Goal: Task Accomplishment & Management: Complete application form

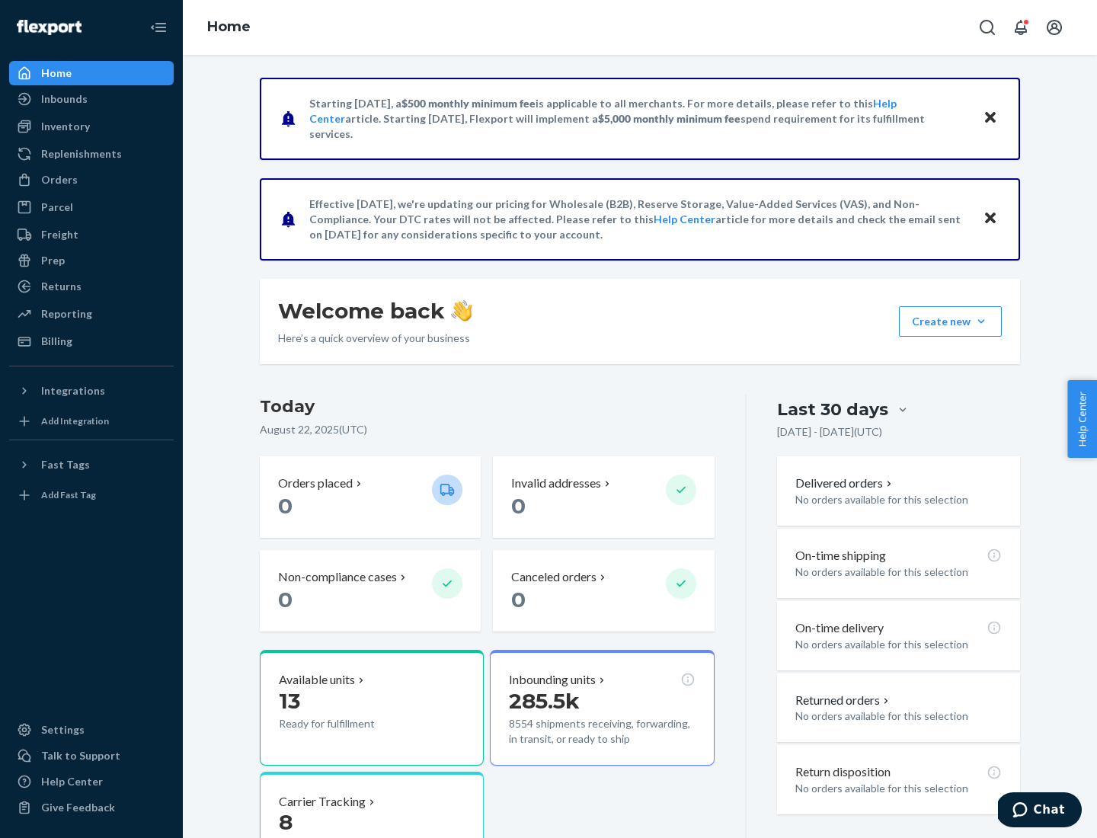
click at [982, 322] on button "Create new Create new inbound Create new order Create new product" at bounding box center [950, 321] width 103 height 30
click at [91, 99] on div "Inbounds" at bounding box center [92, 98] width 162 height 21
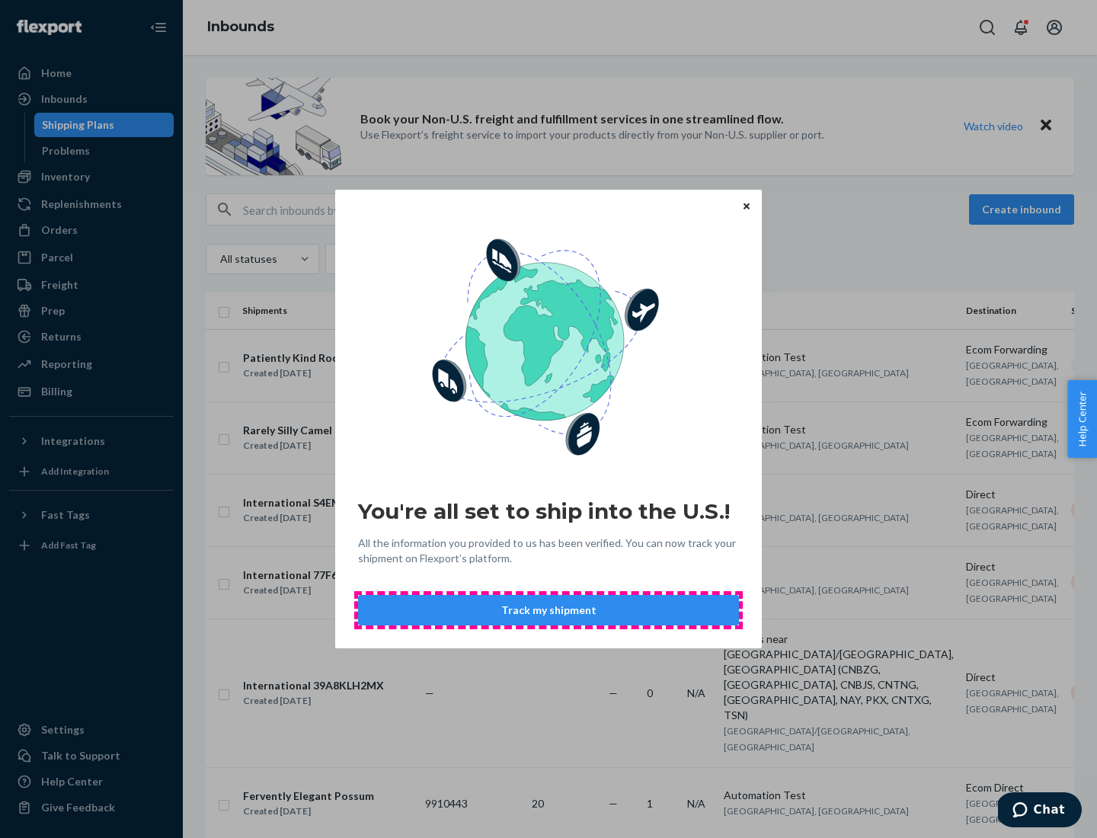
click at [549, 610] on button "Track my shipment" at bounding box center [548, 610] width 381 height 30
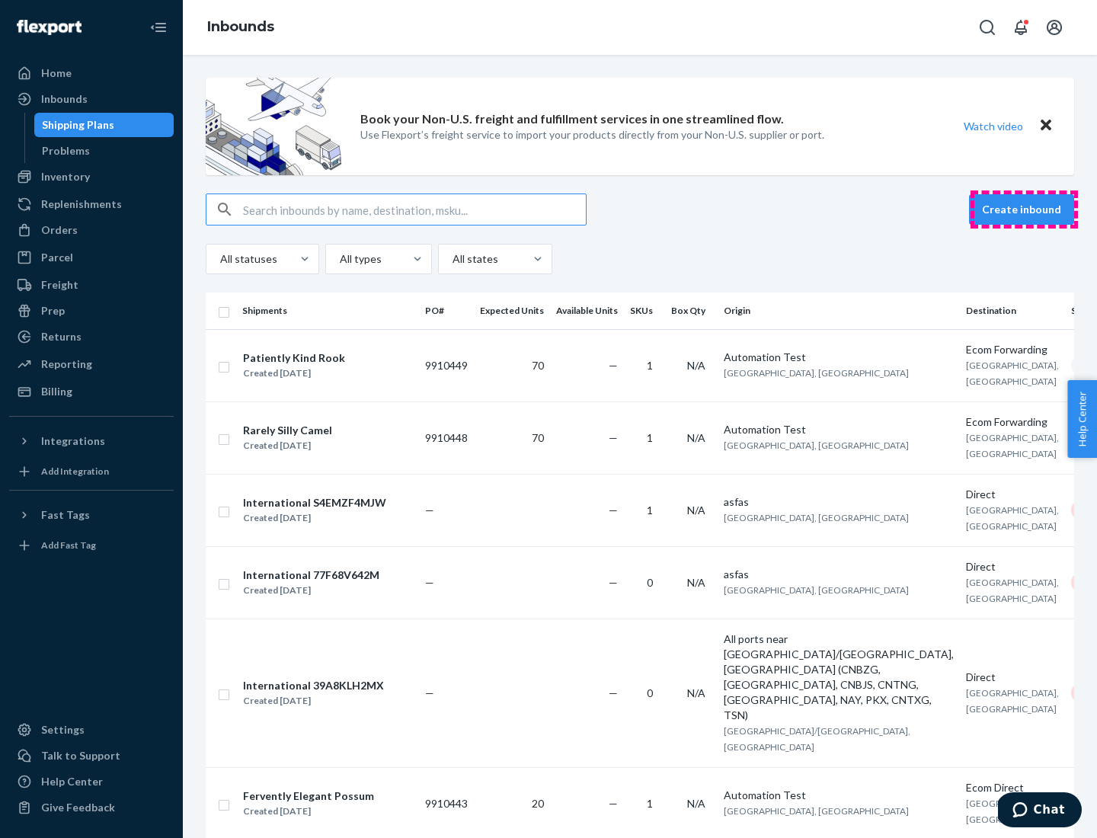
click at [1024, 210] on button "Create inbound" at bounding box center [1021, 209] width 105 height 30
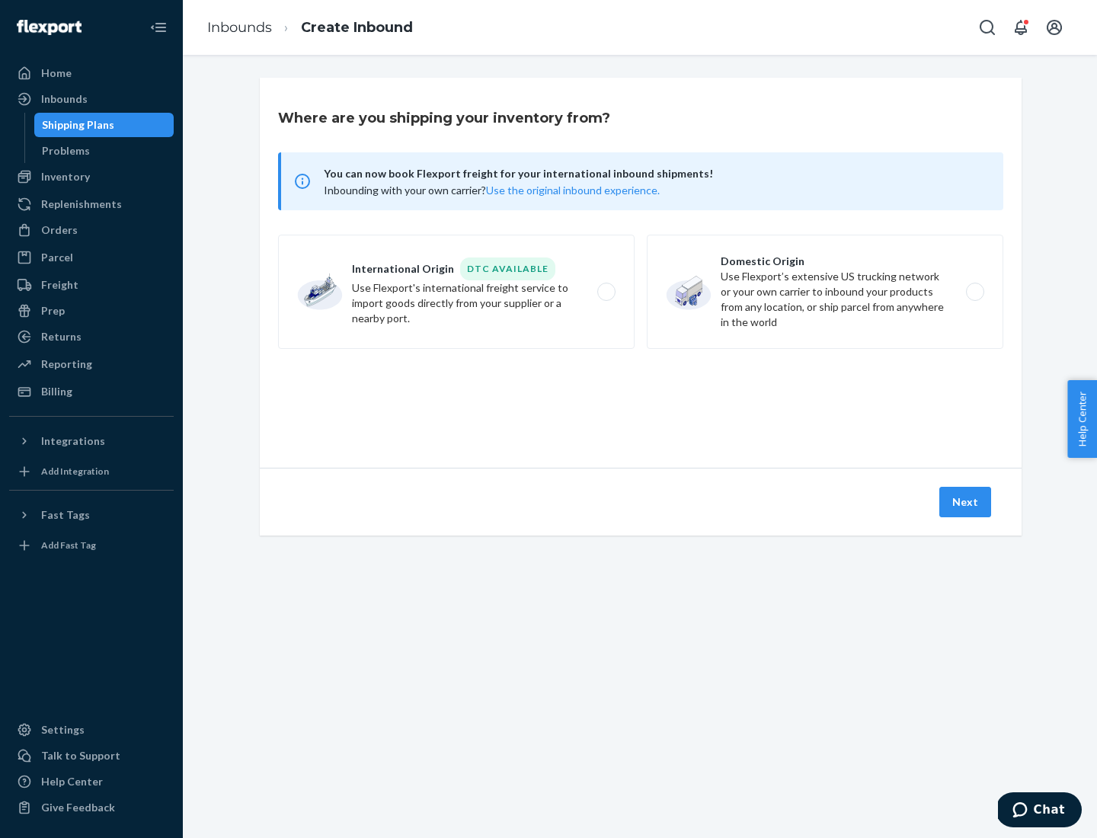
click at [457, 292] on label "International Origin DTC Available Use Flexport's international freight service…" at bounding box center [456, 292] width 357 height 114
click at [606, 292] on input "International Origin DTC Available Use Flexport's international freight service…" at bounding box center [611, 292] width 10 height 10
radio input "true"
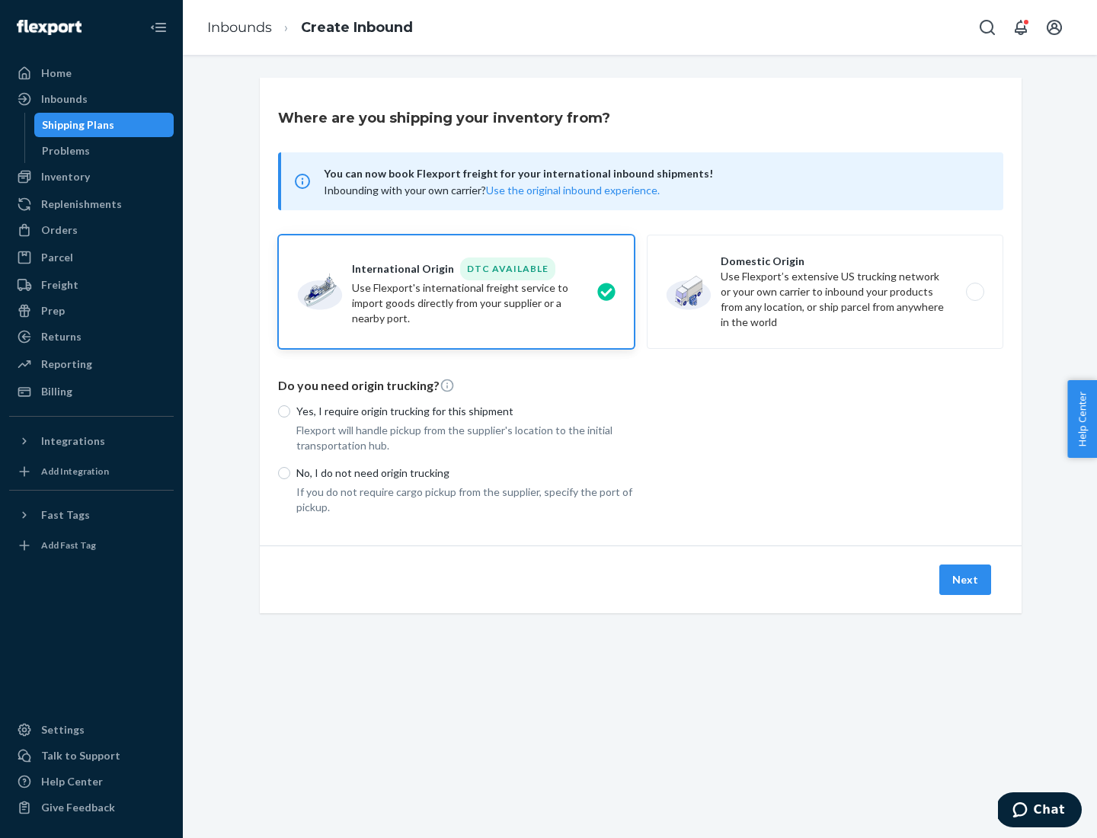
click at [466, 473] on p "No, I do not need origin trucking" at bounding box center [465, 473] width 338 height 15
click at [290, 473] on input "No, I do not need origin trucking" at bounding box center [284, 473] width 12 height 12
radio input "true"
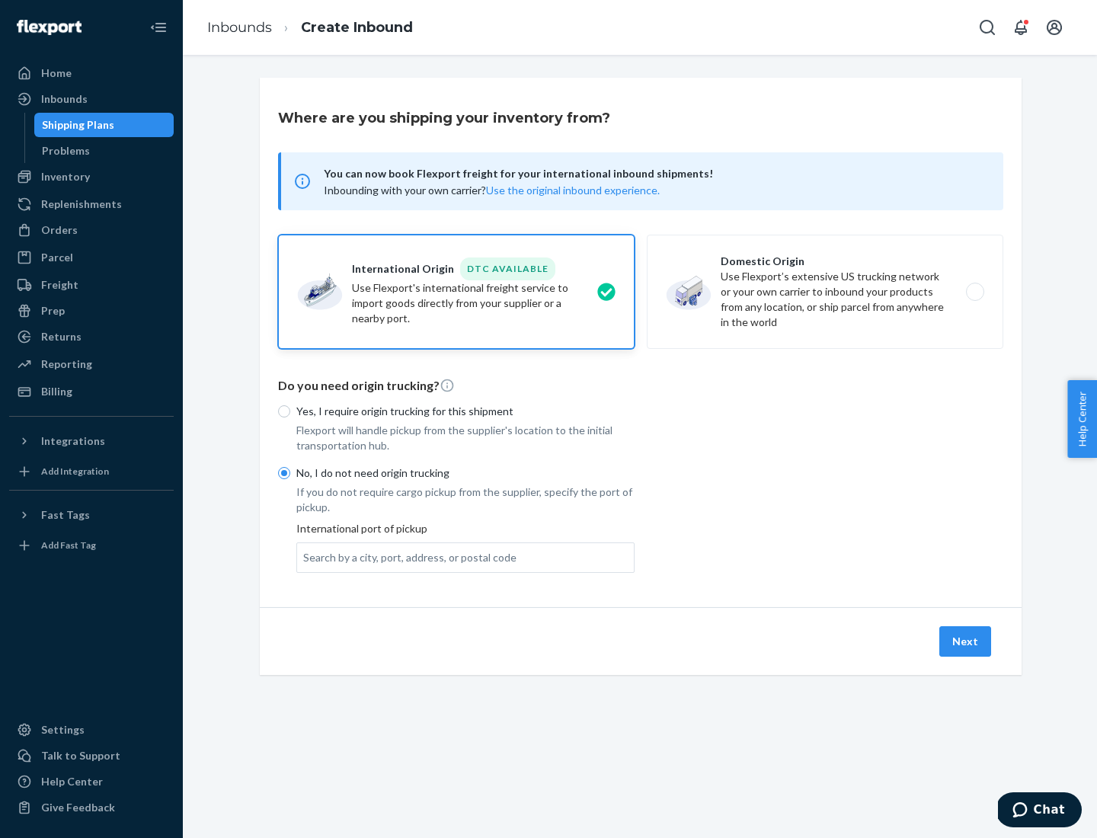
click at [406, 557] on div "Search by a city, port, address, or postal code" at bounding box center [409, 557] width 213 height 15
click at [305, 557] on input "Search by a city, port, address, or postal code" at bounding box center [304, 557] width 2 height 15
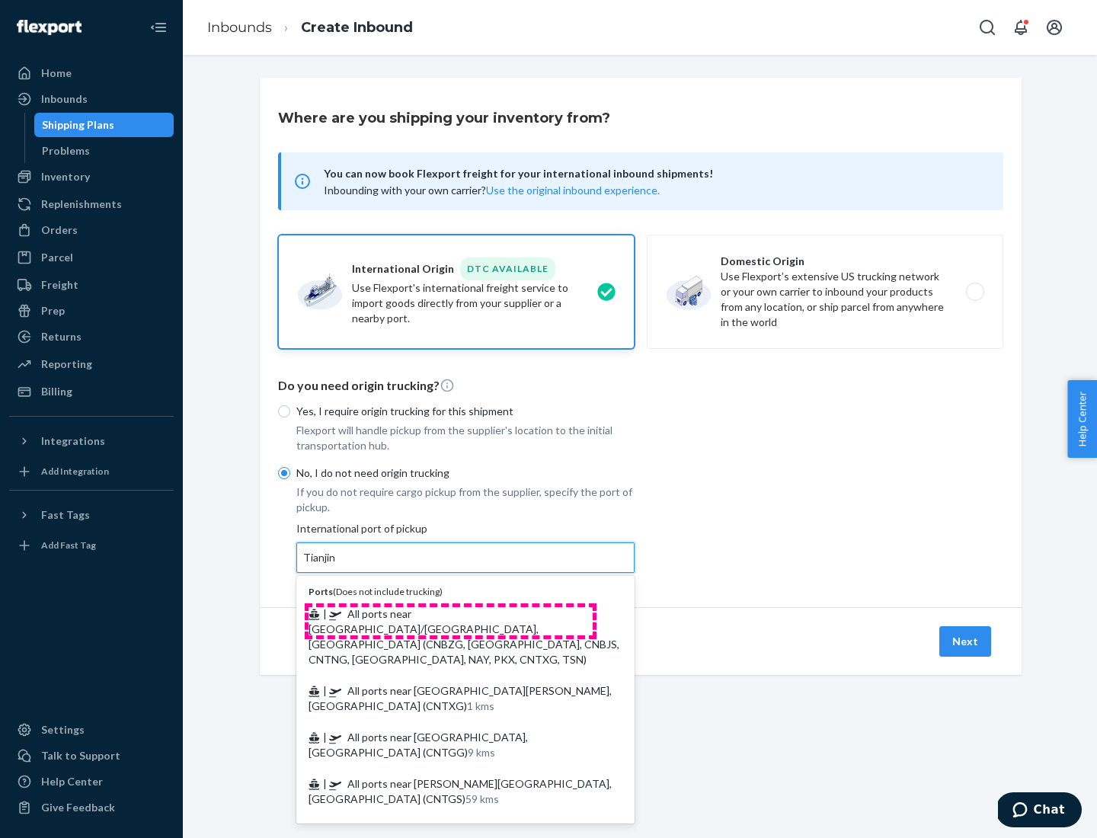
click at [450, 613] on span "| All ports near [GEOGRAPHIC_DATA]/[GEOGRAPHIC_DATA], [GEOGRAPHIC_DATA] (CNBZG,…" at bounding box center [464, 636] width 311 height 59
click at [337, 565] on input "Tianjin" at bounding box center [320, 557] width 34 height 15
type input "All ports near [GEOGRAPHIC_DATA]/[GEOGRAPHIC_DATA], [GEOGRAPHIC_DATA] (CNBZG, […"
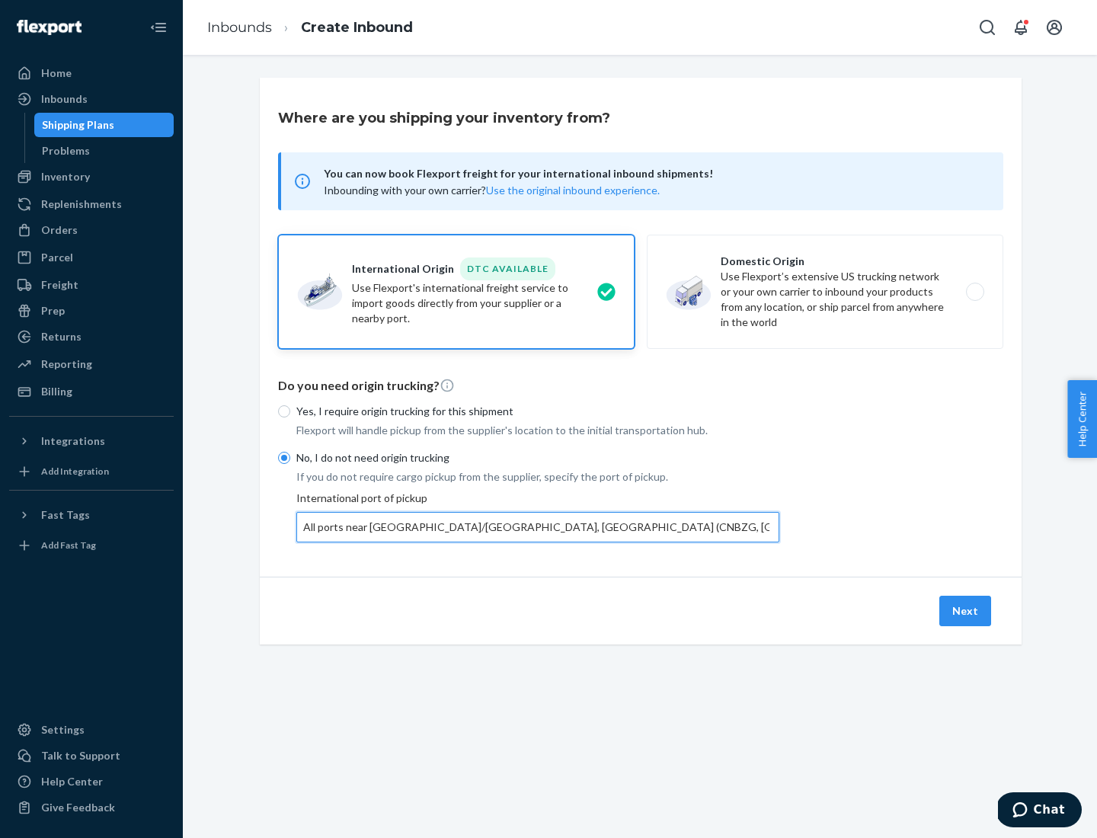
click at [966, 610] on button "Next" at bounding box center [966, 611] width 52 height 30
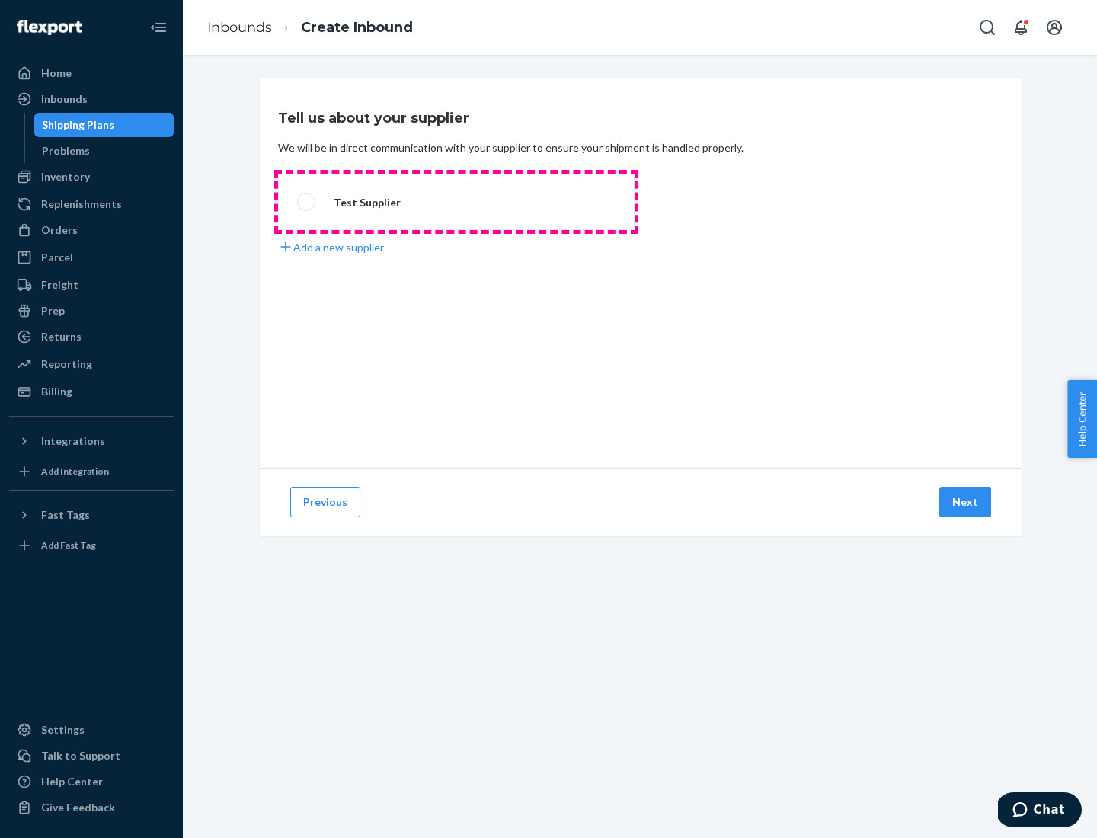
click at [457, 202] on label "Test Supplier" at bounding box center [456, 202] width 357 height 56
click at [307, 202] on input "Test Supplier" at bounding box center [302, 202] width 10 height 10
radio input "true"
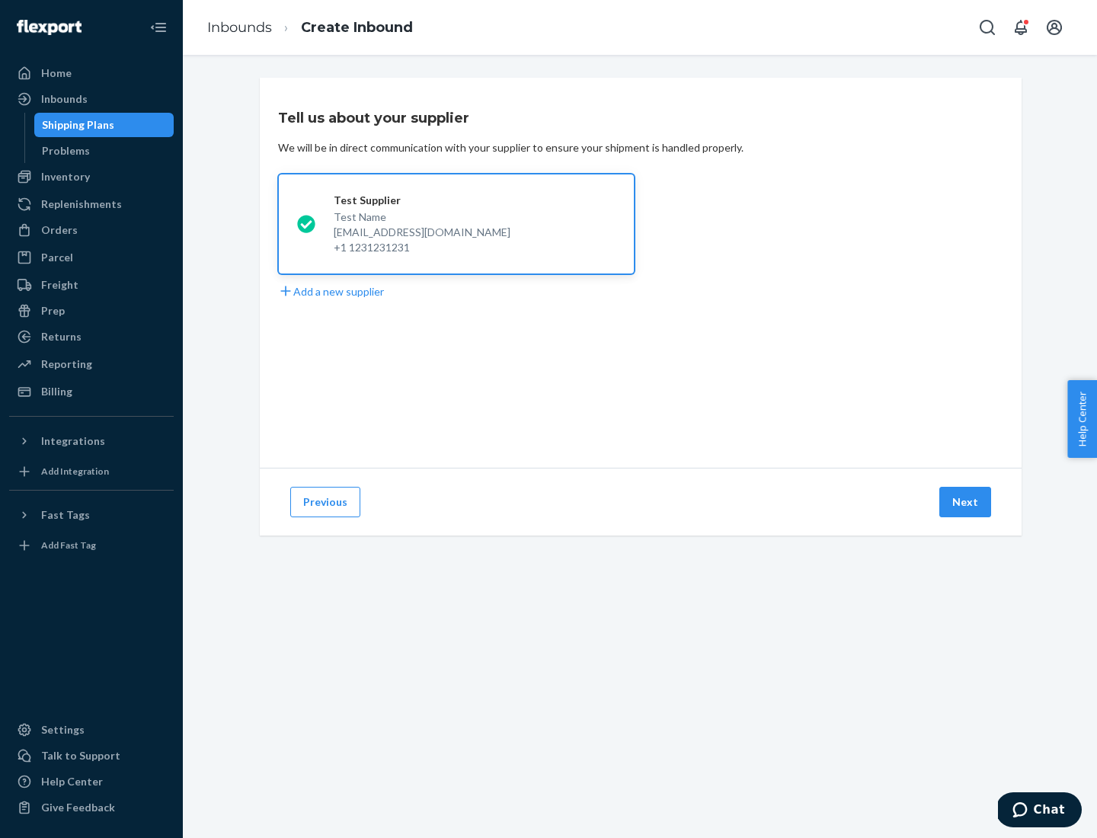
click at [966, 502] on button "Next" at bounding box center [966, 502] width 52 height 30
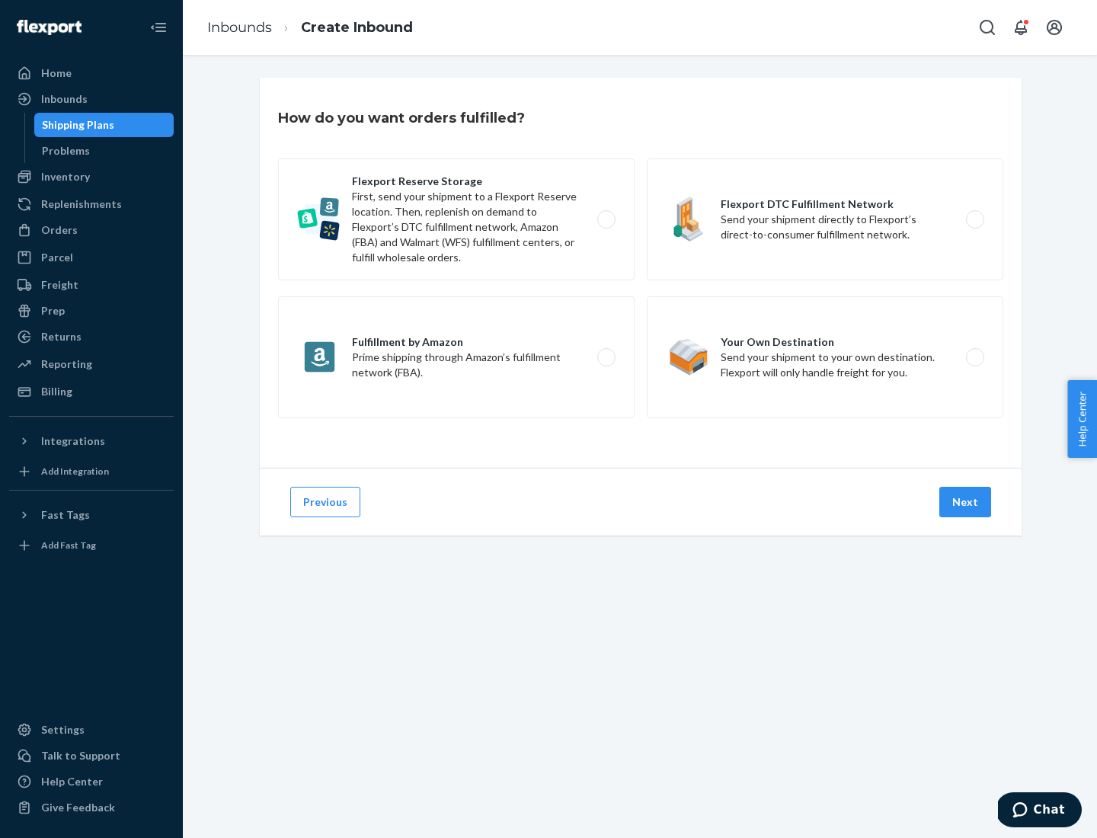
click at [457, 219] on label "Flexport Reserve Storage First, send your shipment to a Flexport Reserve locati…" at bounding box center [456, 220] width 357 height 122
click at [606, 219] on input "Flexport Reserve Storage First, send your shipment to a Flexport Reserve locati…" at bounding box center [611, 220] width 10 height 10
radio input "true"
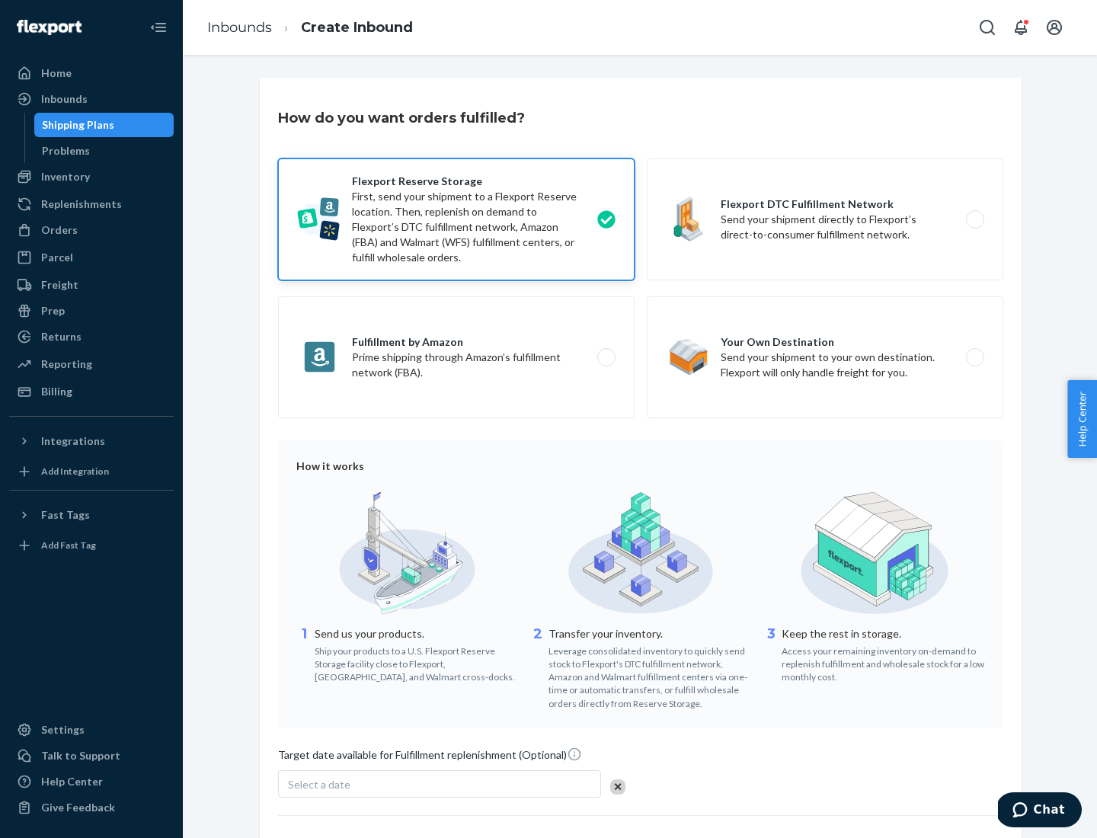
scroll to position [125, 0]
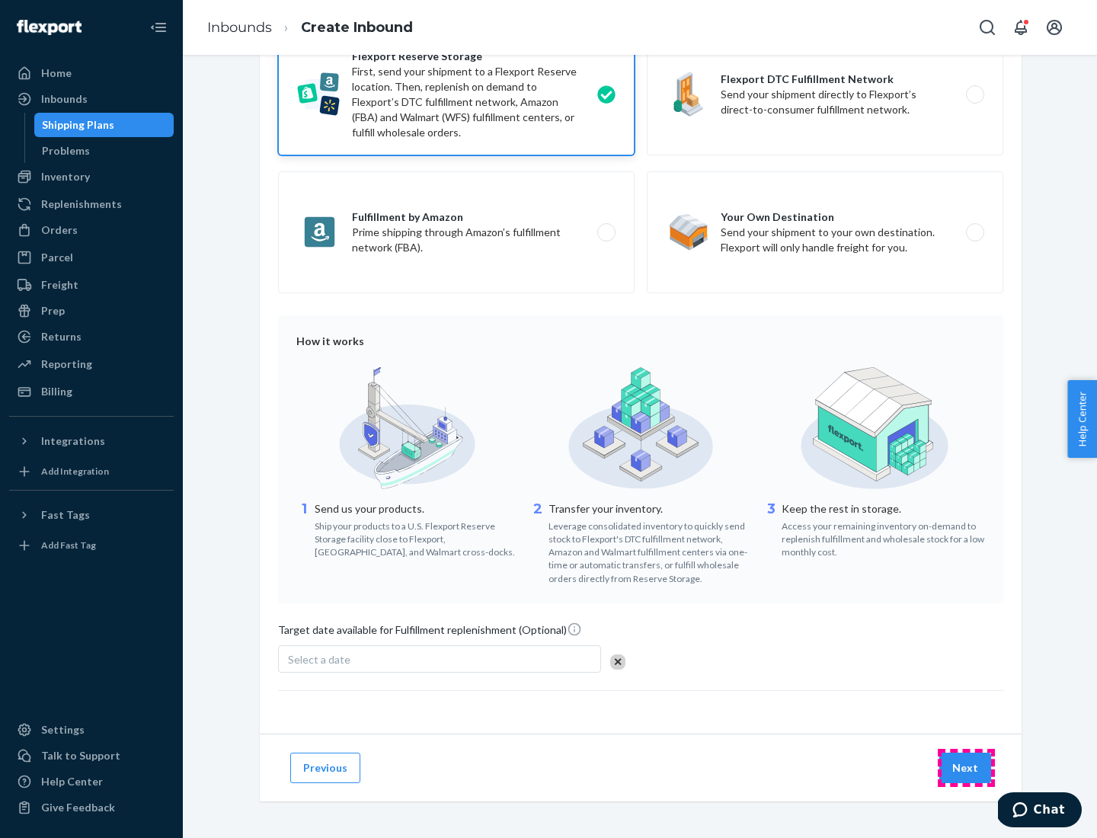
click at [966, 767] on button "Next" at bounding box center [966, 768] width 52 height 30
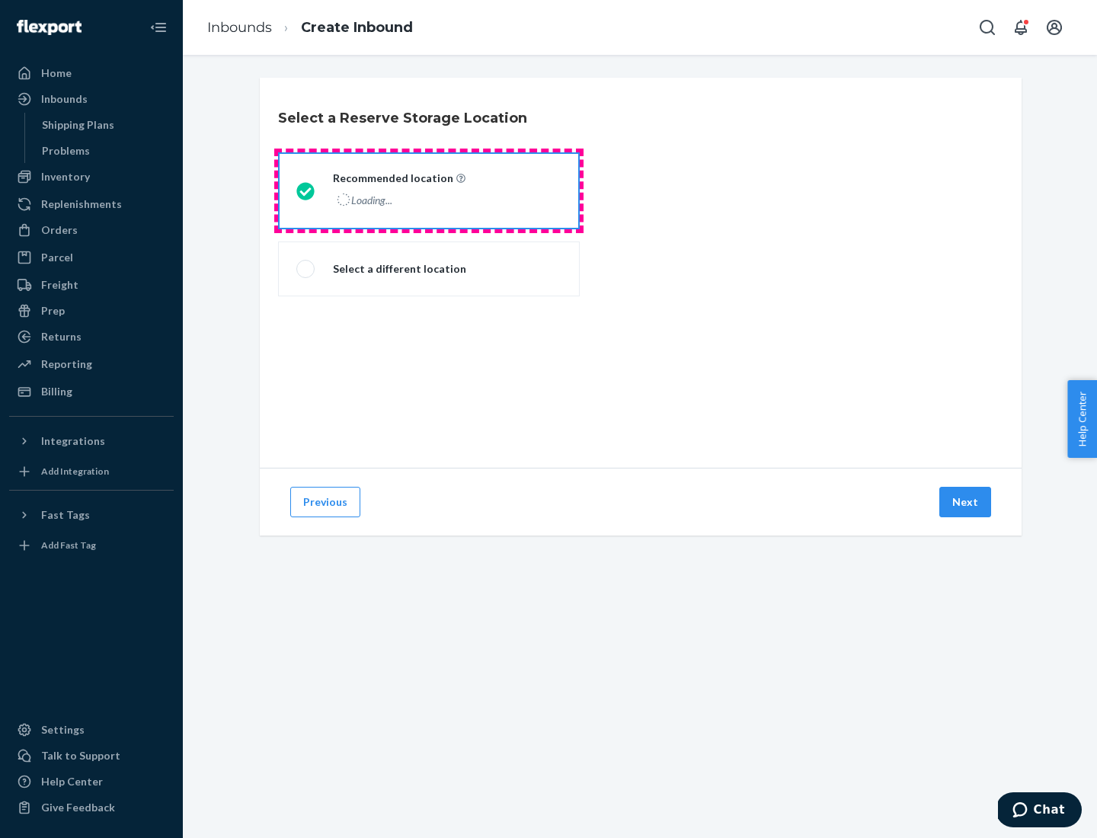
click at [429, 191] on div "Loading..." at bounding box center [398, 200] width 130 height 22
click at [306, 191] on input "Recommended location Loading..." at bounding box center [301, 191] width 10 height 10
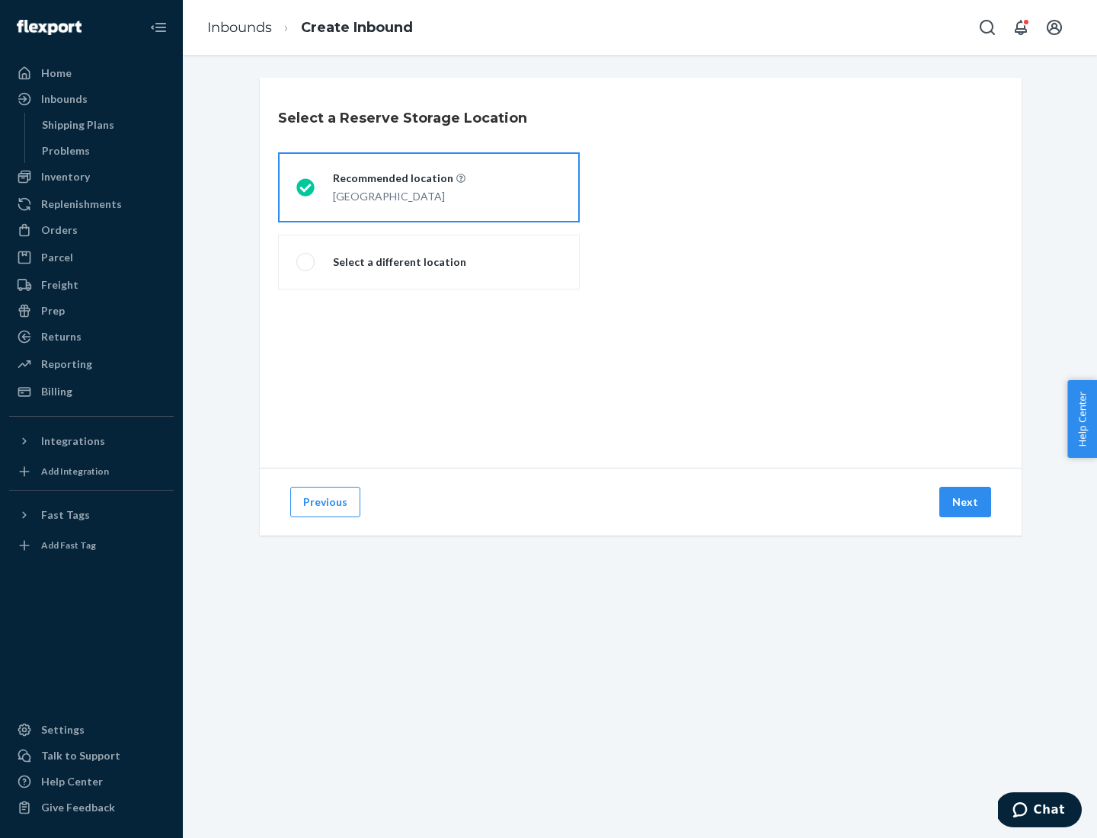
click at [966, 502] on button "Next" at bounding box center [966, 502] width 52 height 30
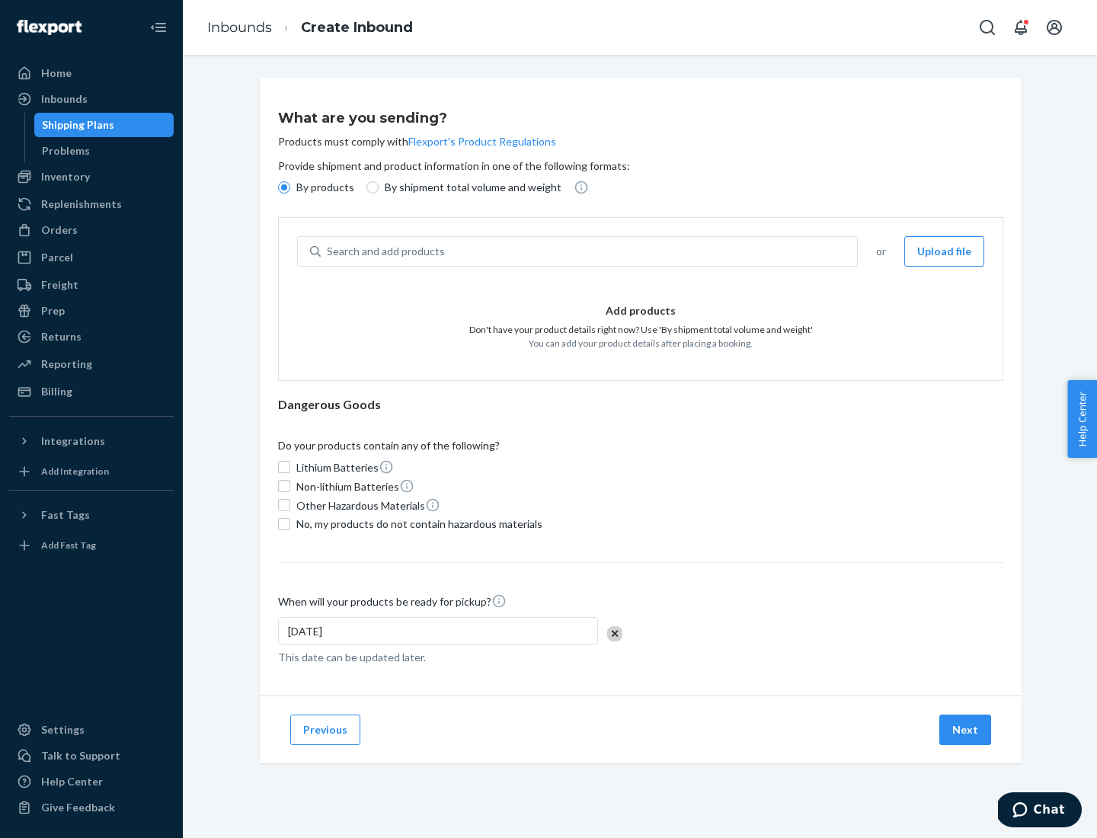
click at [590, 251] on div "Search and add products" at bounding box center [589, 251] width 537 height 27
click at [328, 251] on input "Search and add products" at bounding box center [328, 251] width 2 height 15
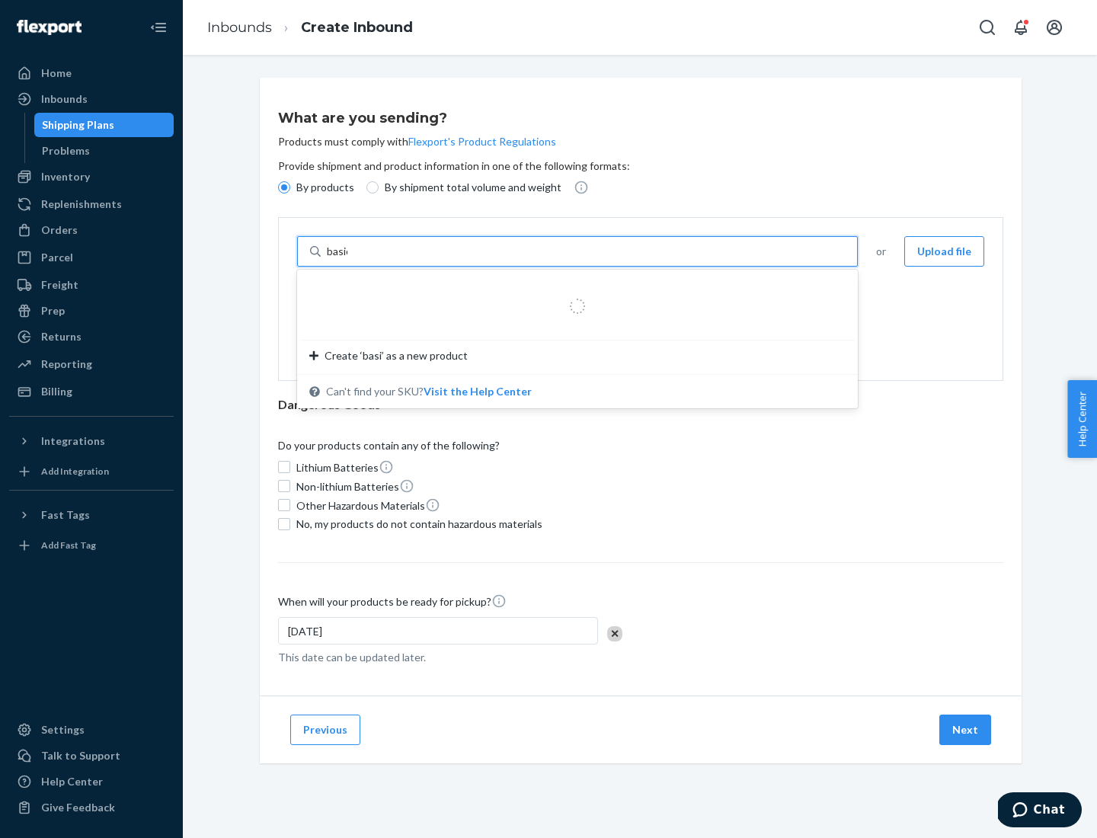
type input "basic"
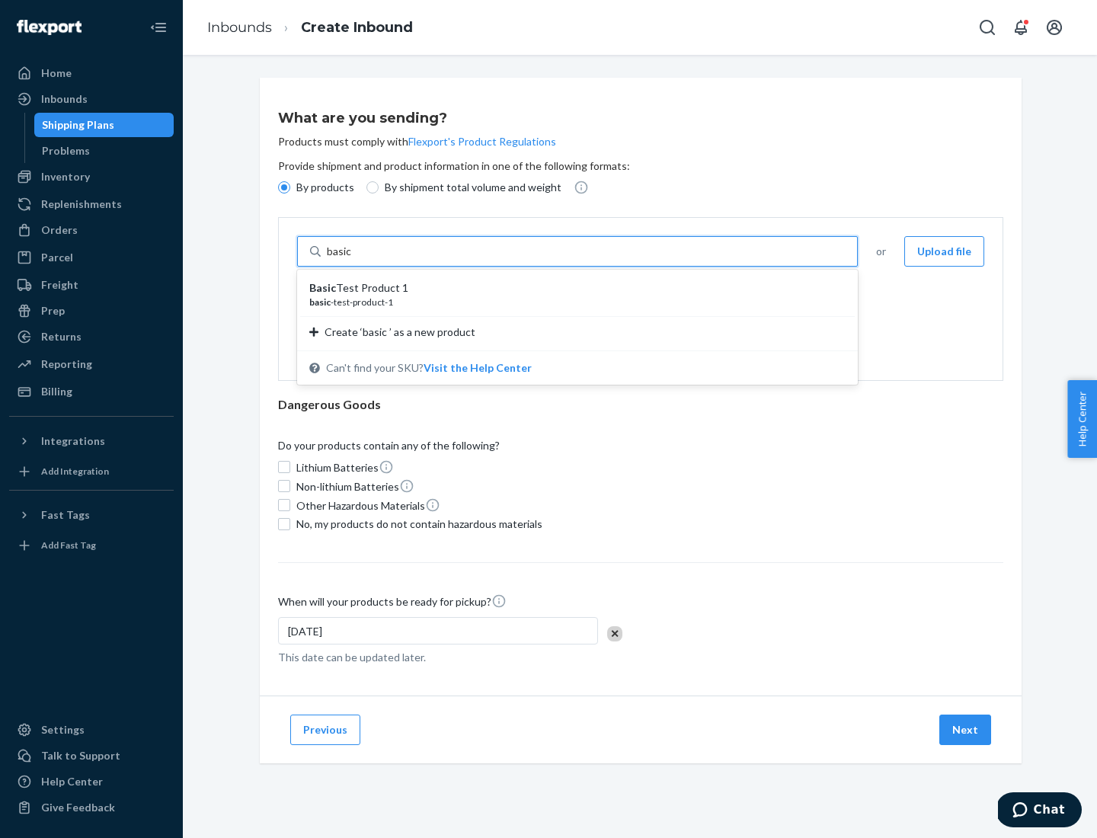
click at [572, 288] on div "Basic Test Product 1" at bounding box center [571, 287] width 524 height 15
click at [354, 259] on input "basic" at bounding box center [340, 251] width 27 height 15
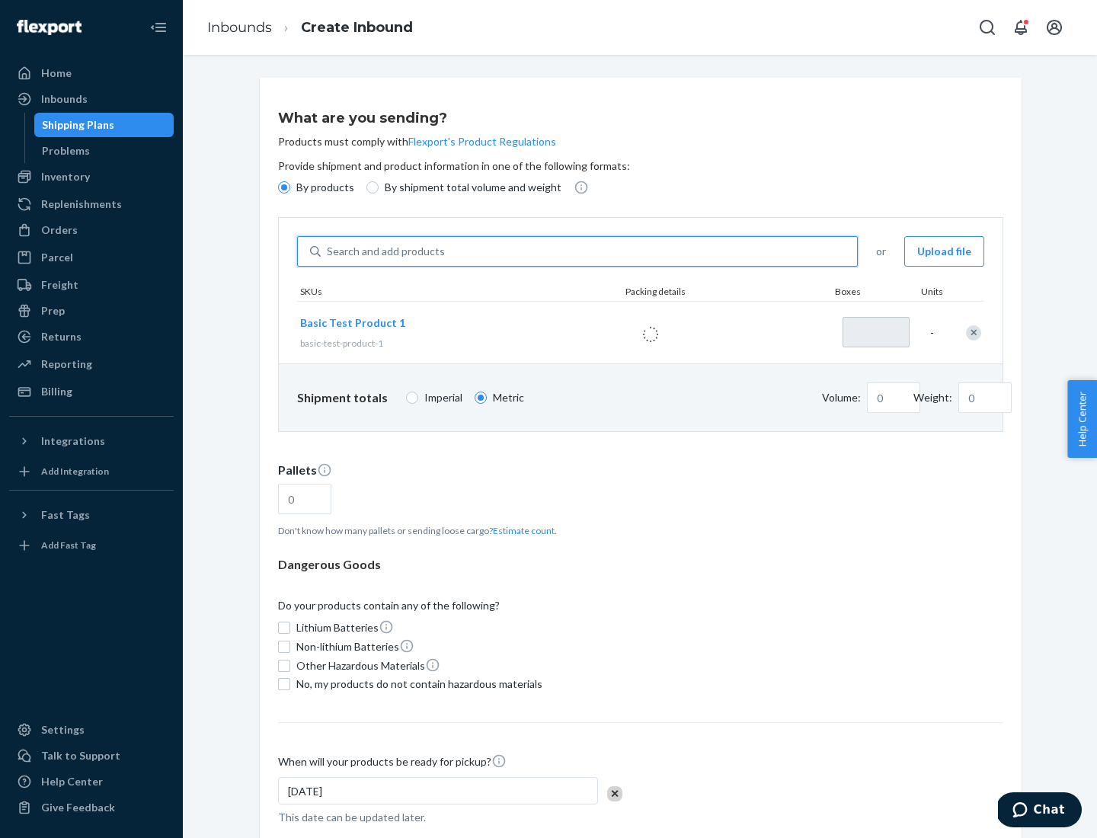
type input "1"
type input "1.09"
type input "3.27"
type input "3"
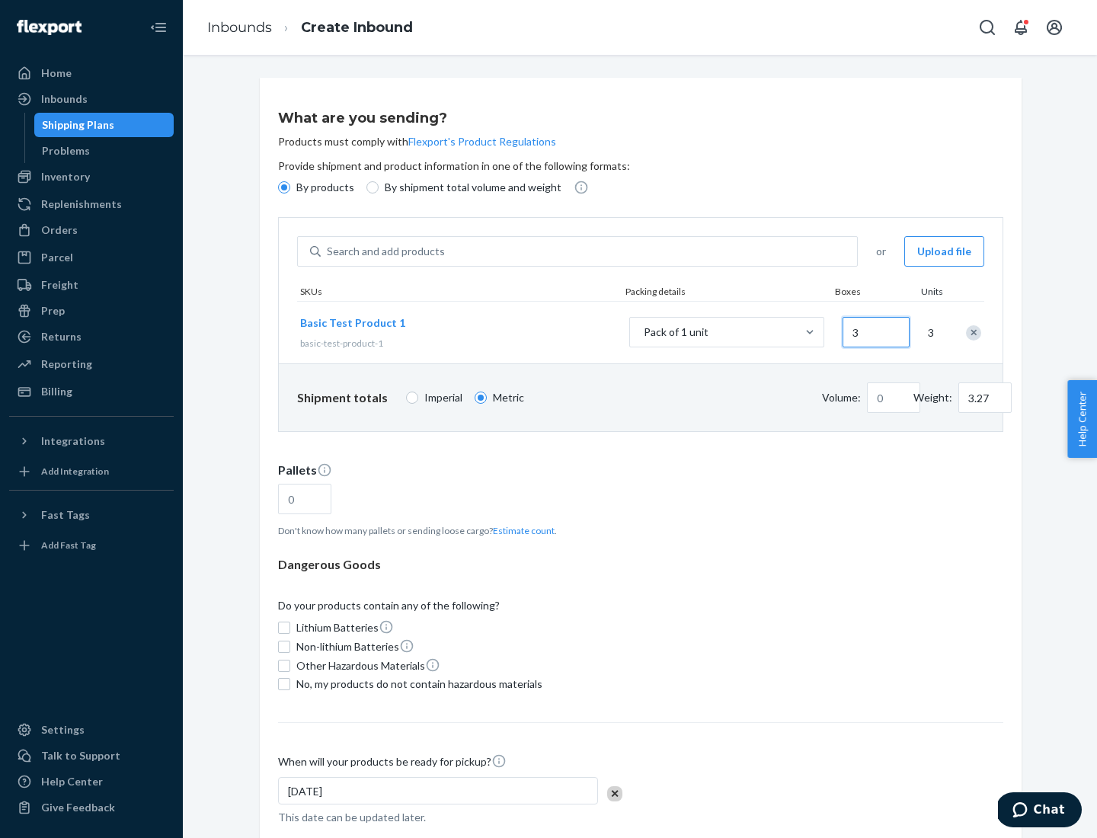
type input "0.01"
type input "32.66"
type input "30"
type input "0.07"
type input "326.59"
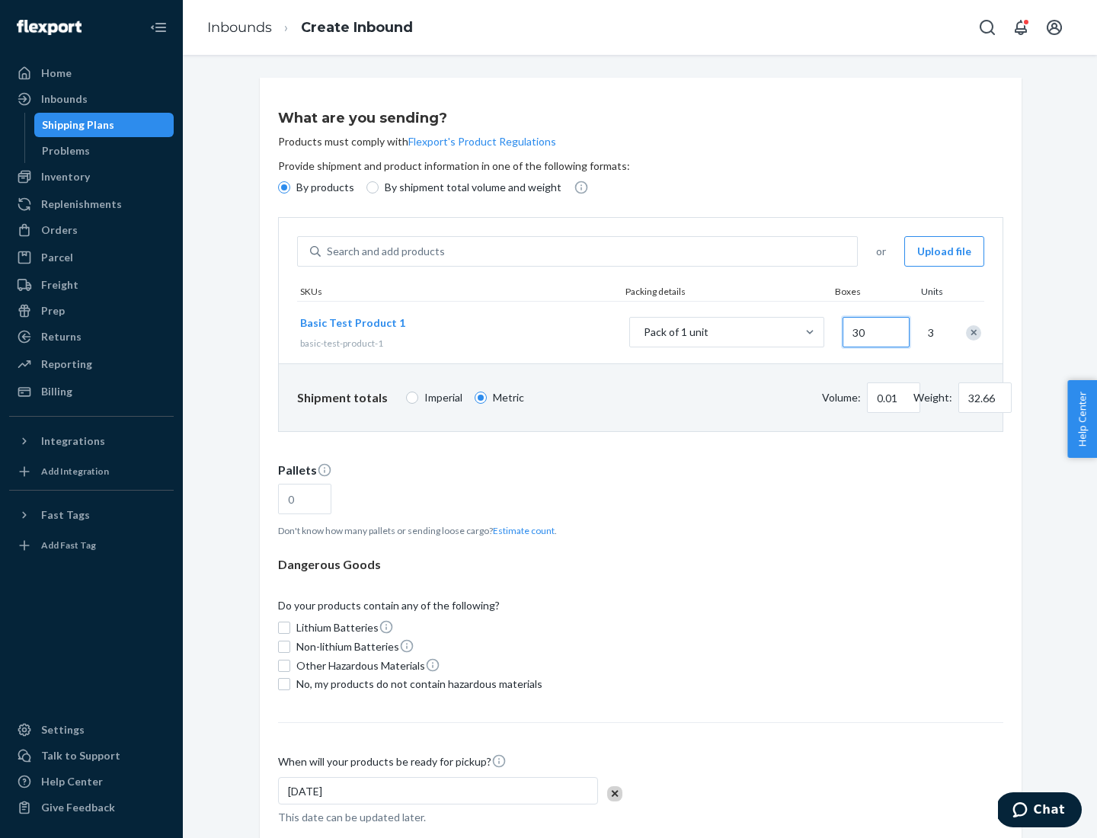
type input "300"
type input "0.68"
type input "3265.86"
type input "3000"
type input "1.09"
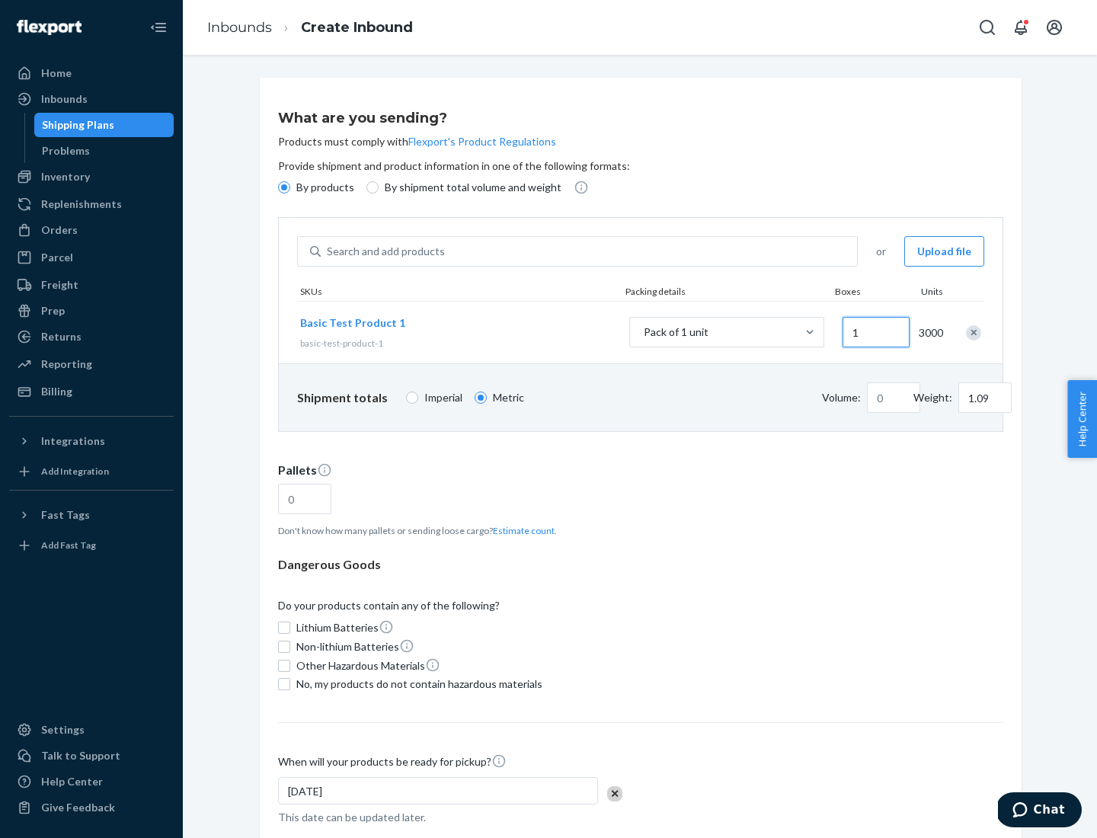
type input "10"
type input "10.89"
type input "0.02"
type input "108.86"
type input "100"
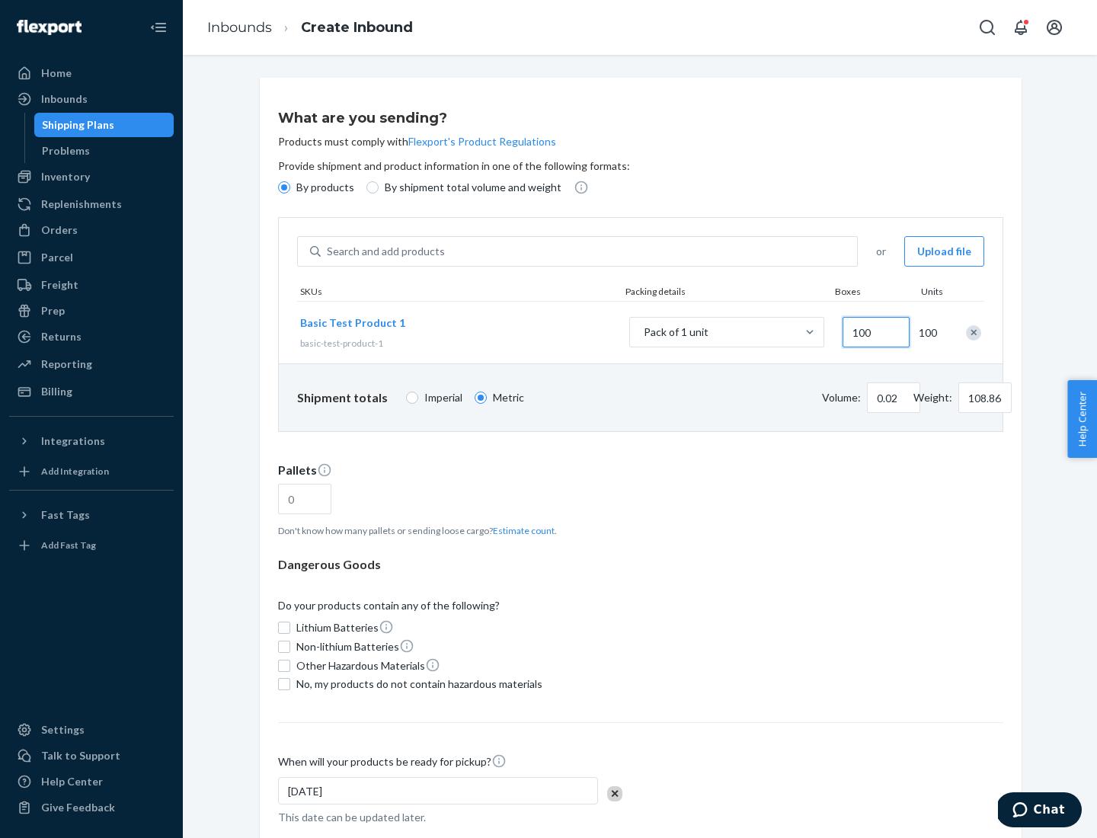
type input "0.23"
type input "1088.62"
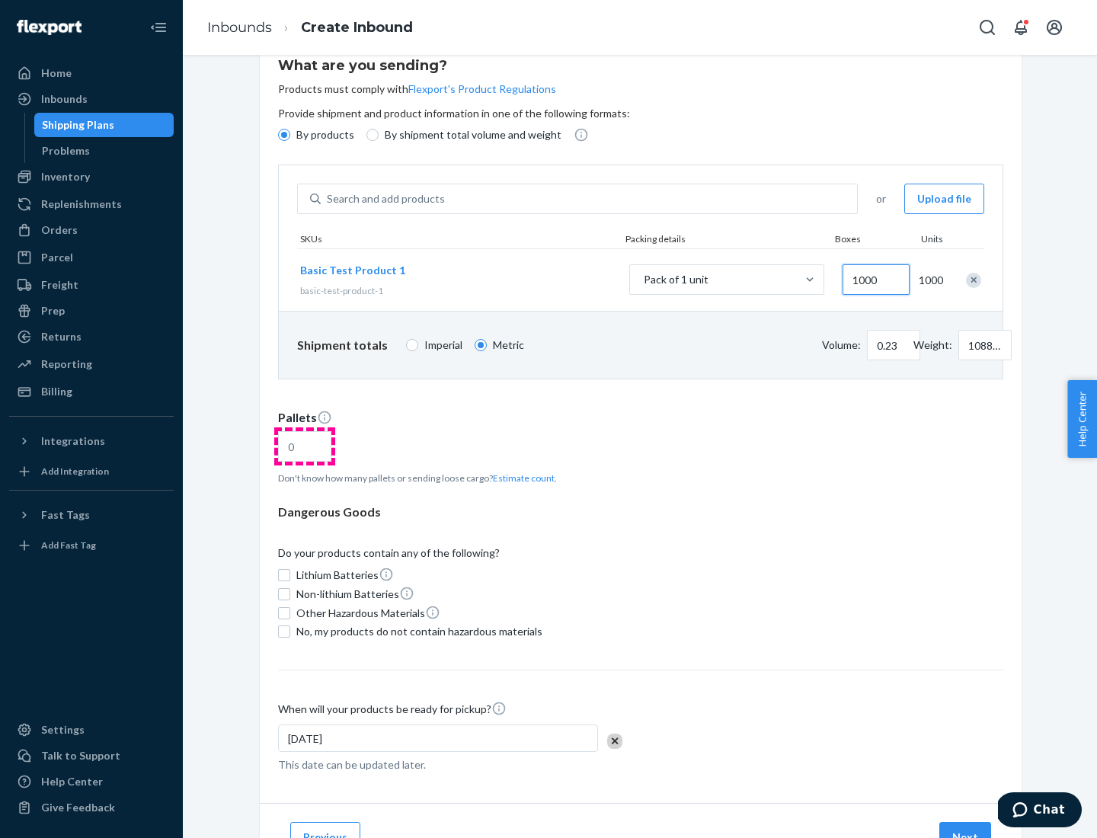
type input "1000"
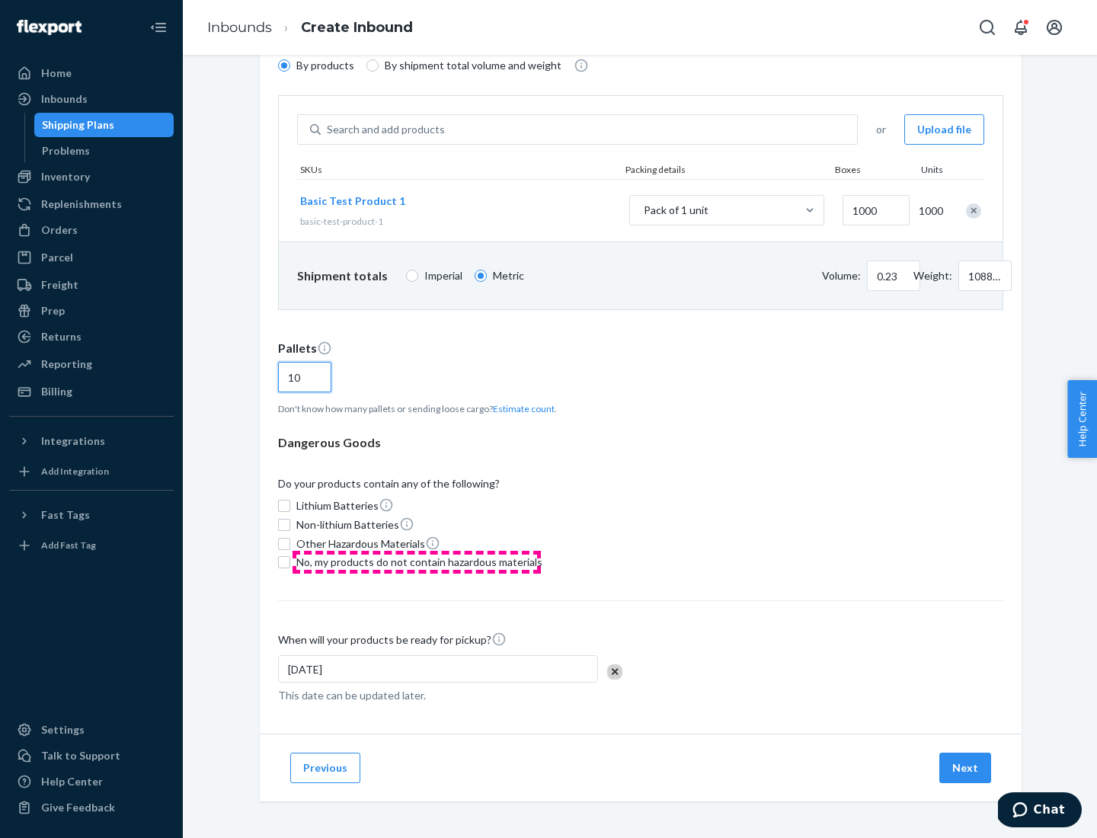
type input "10"
click at [417, 562] on span "No, my products do not contain hazardous materials" at bounding box center [419, 562] width 246 height 15
click at [290, 562] on input "No, my products do not contain hazardous materials" at bounding box center [284, 562] width 12 height 12
checkbox input "true"
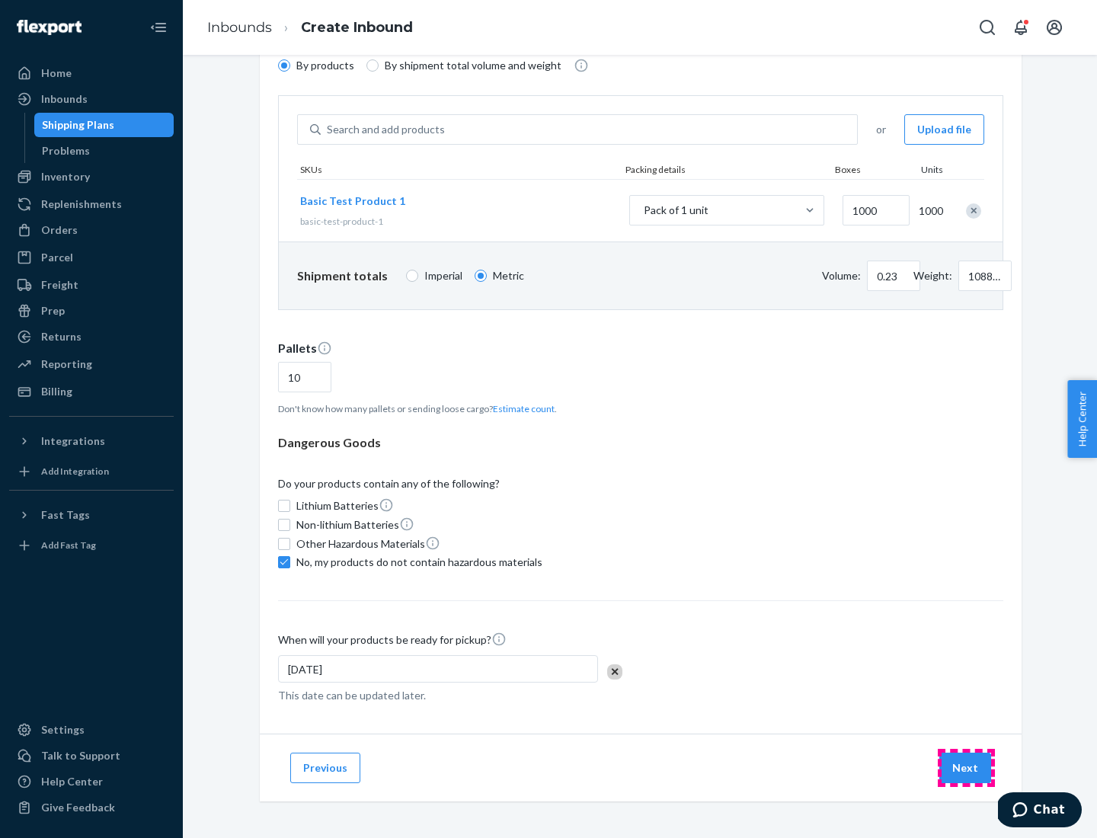
click at [966, 768] on button "Next" at bounding box center [966, 768] width 52 height 30
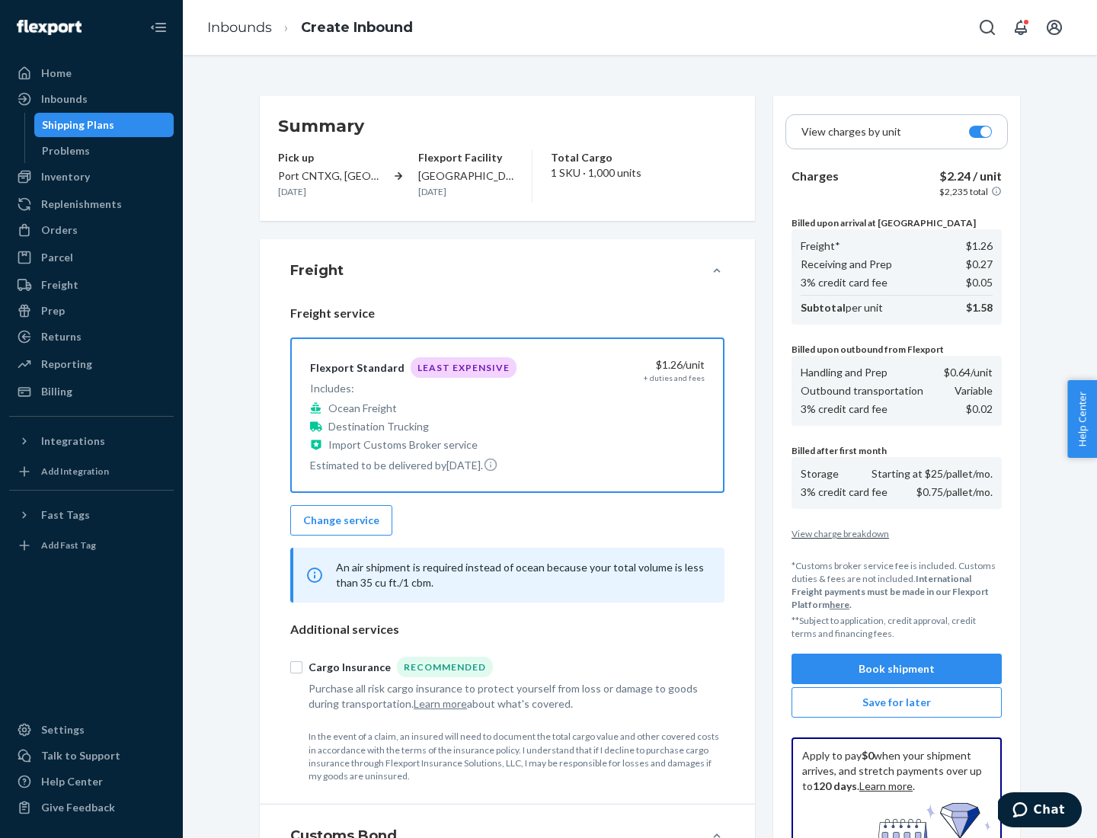
scroll to position [223, 0]
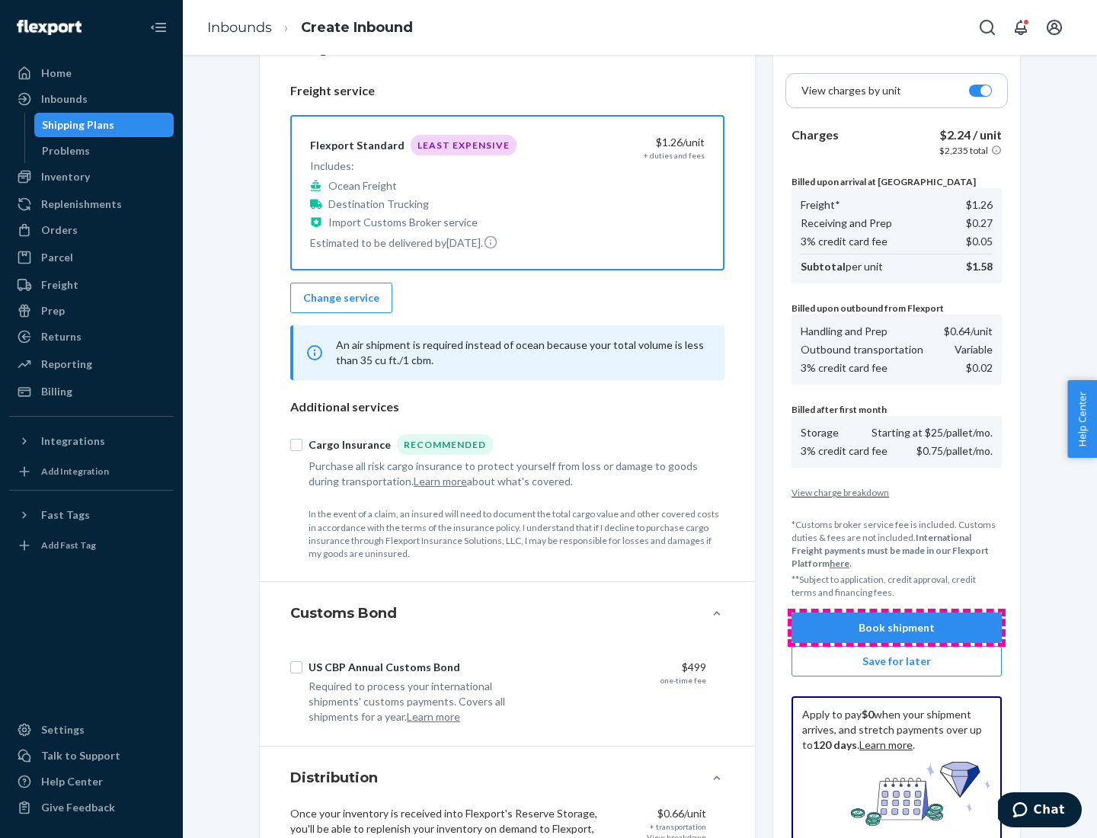
click at [897, 628] on button "Book shipment" at bounding box center [897, 628] width 210 height 30
